Goal: Task Accomplishment & Management: Manage account settings

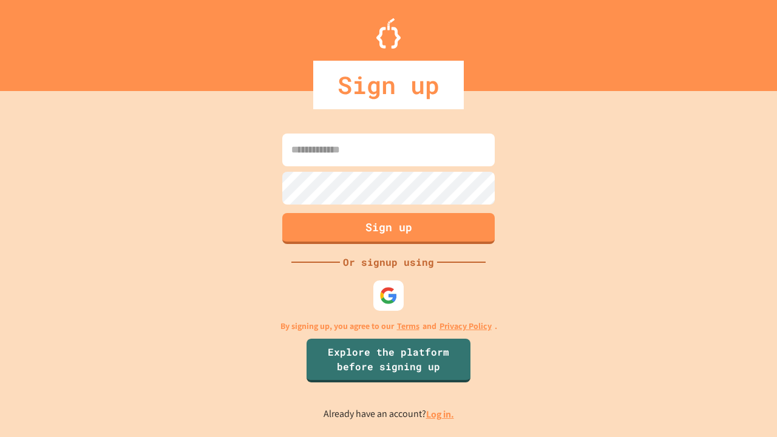
click at [441, 414] on link "Log in." at bounding box center [440, 414] width 28 height 13
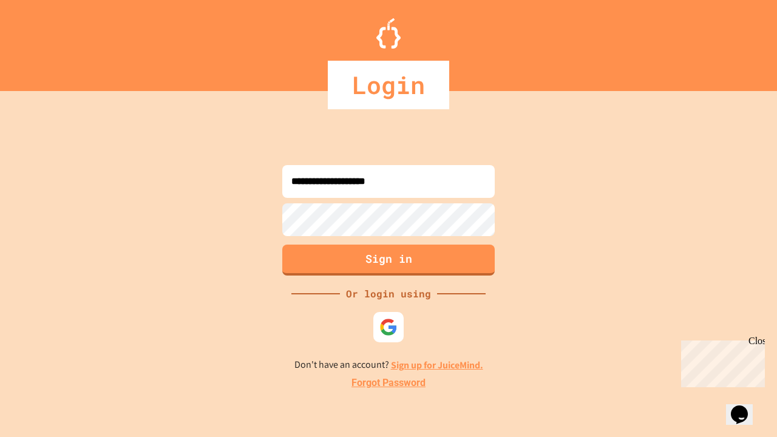
type input "**********"
